Goal: Task Accomplishment & Management: Manage account settings

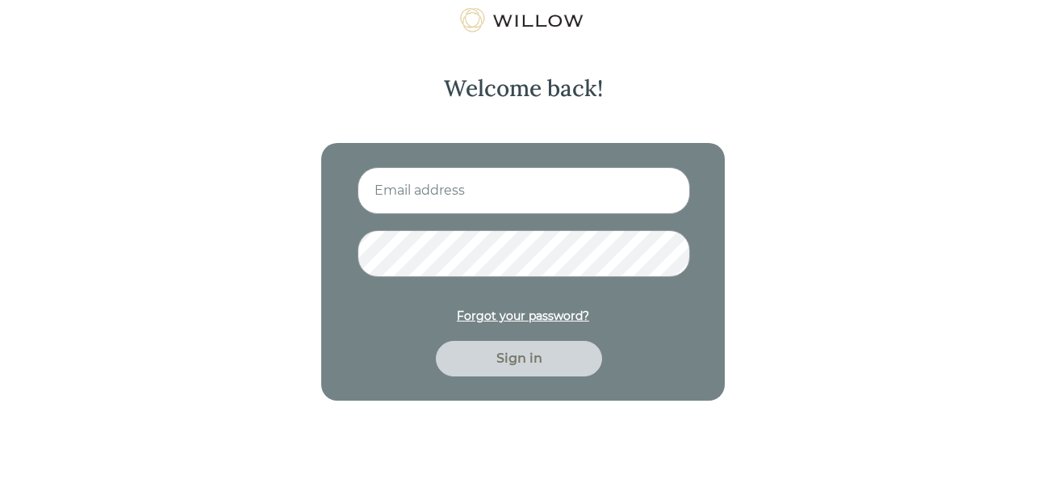
type input "adrian@targetrockwealth.com"
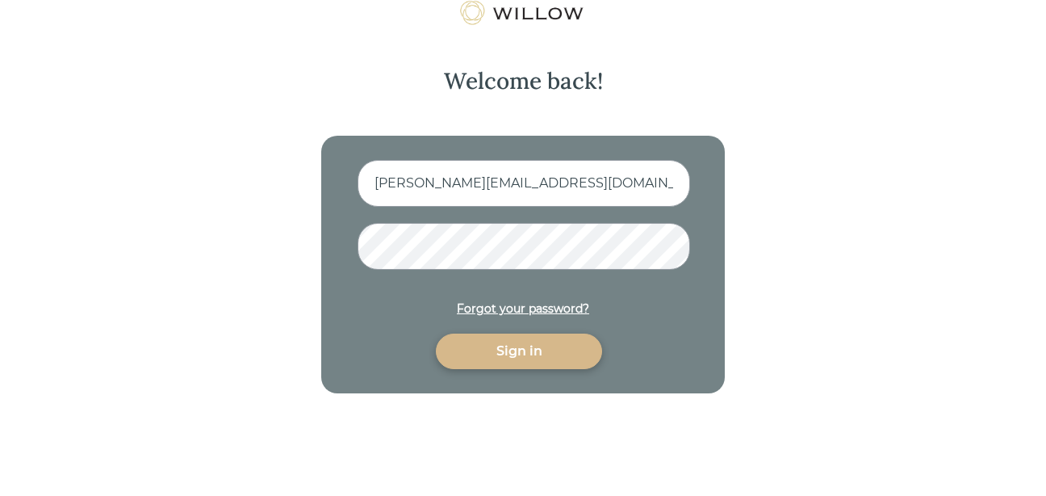
click at [525, 351] on div "Sign in" at bounding box center [519, 351] width 129 height 19
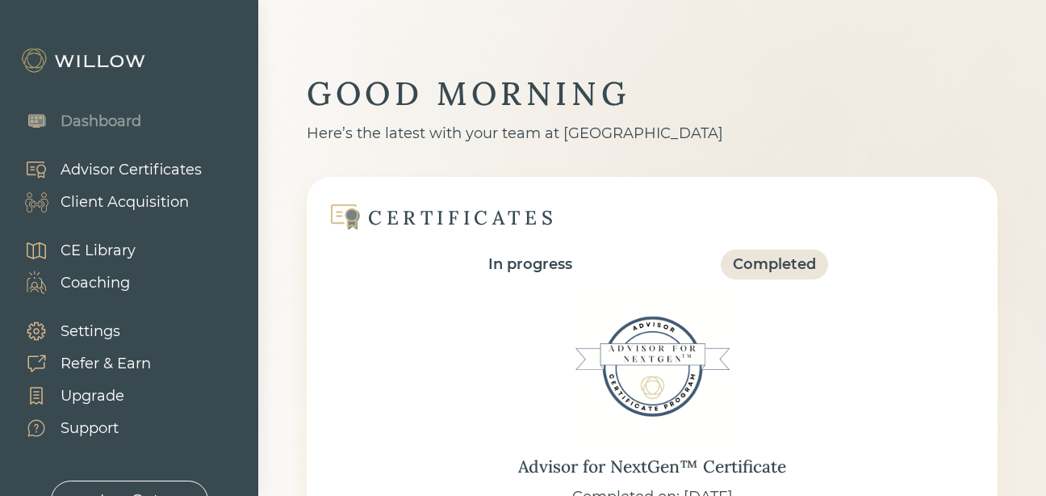
click at [127, 200] on div "Client Acquisition" at bounding box center [125, 202] width 128 height 22
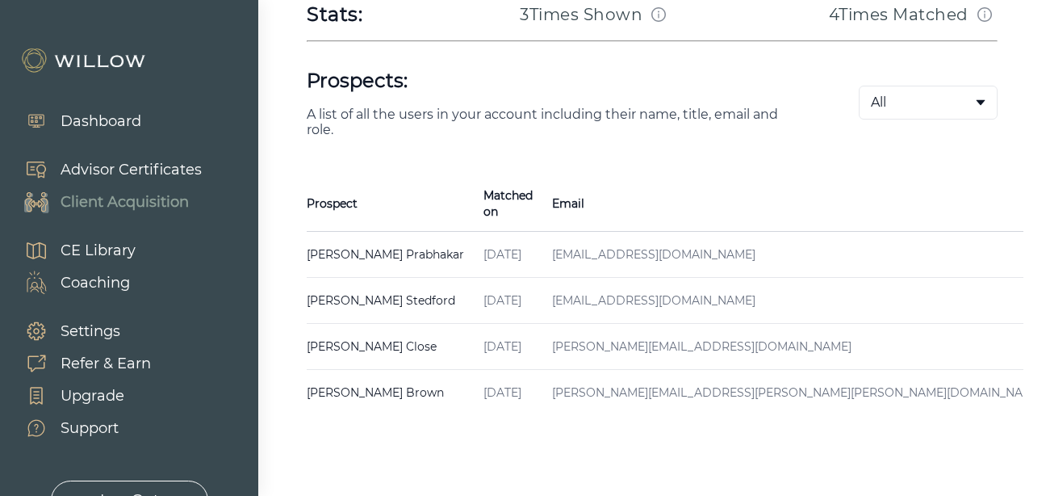
scroll to position [355, 0]
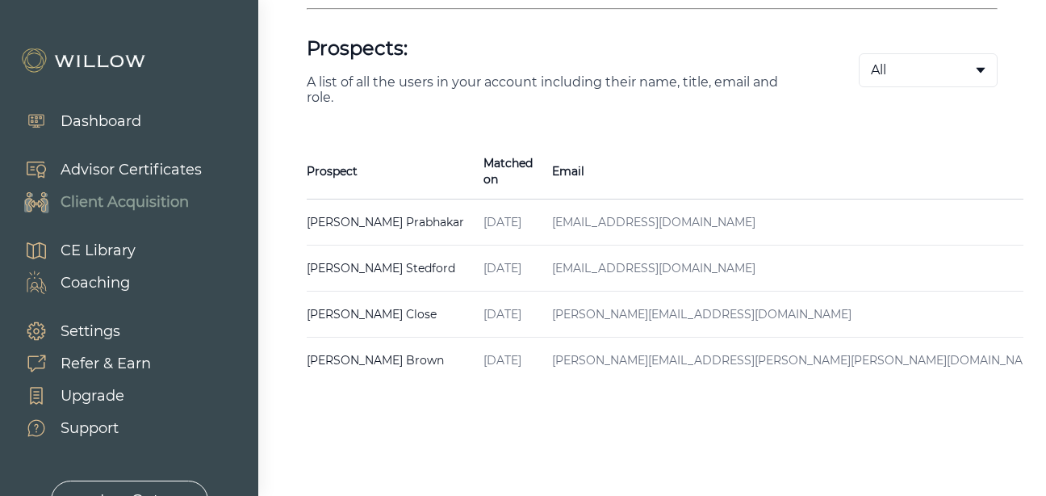
click at [605, 206] on td "priticristal@gmail.com" at bounding box center [798, 222] width 511 height 46
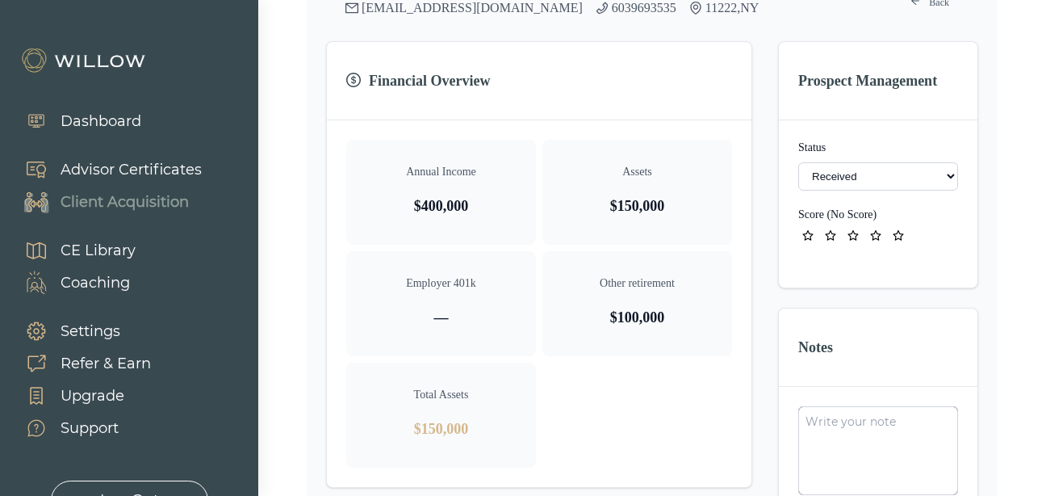
scroll to position [436, 0]
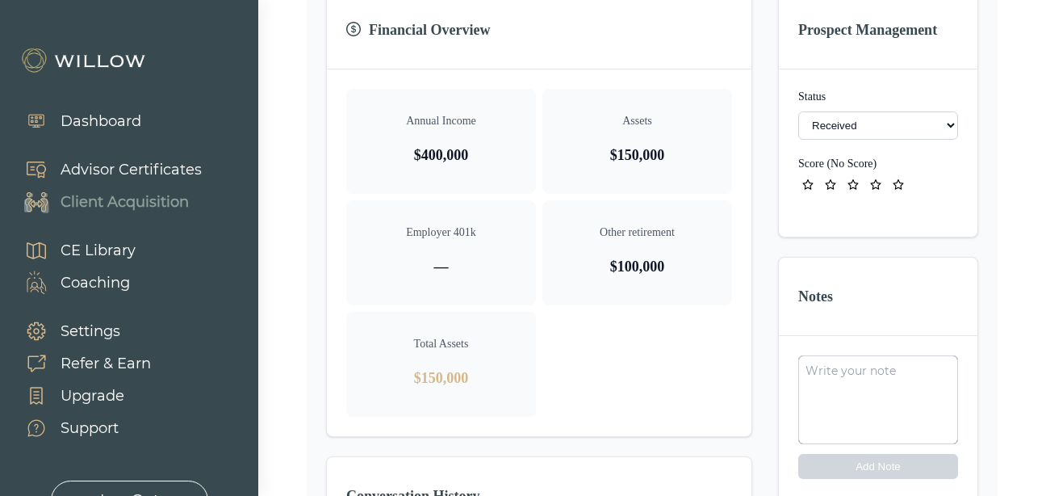
click at [832, 129] on select "- Not ready to move forward No response received Received Won (Matched) Bad lea…" at bounding box center [879, 125] width 160 height 28
select select "2"
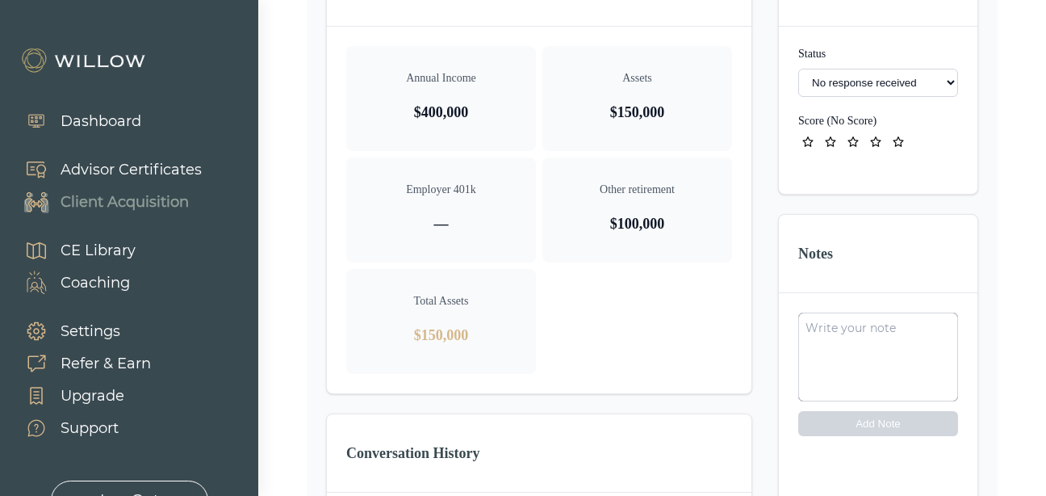
scroll to position [517, 0]
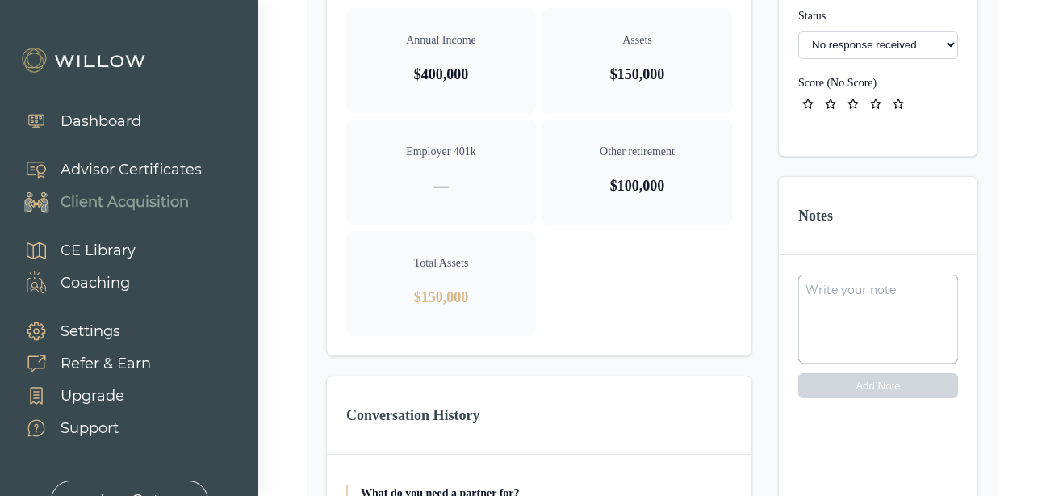
click at [837, 103] on span "star" at bounding box center [830, 103] width 19 height 19
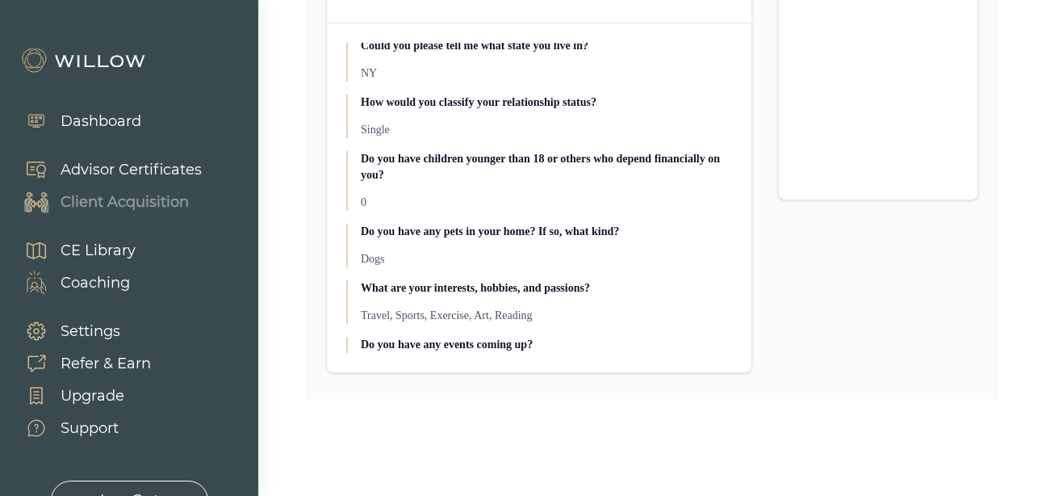
scroll to position [323, 0]
